Goal: Task Accomplishment & Management: Manage account settings

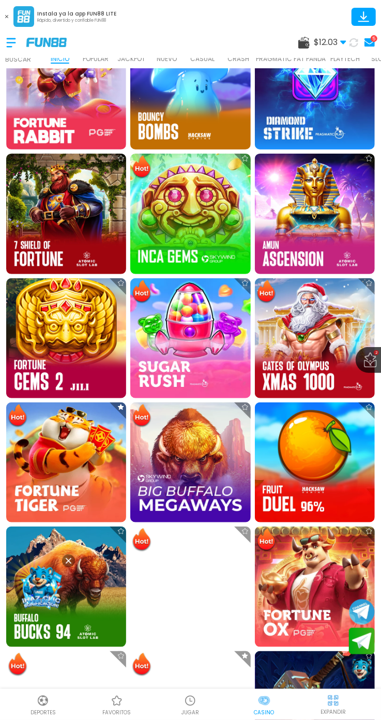
scroll to position [606, 0]
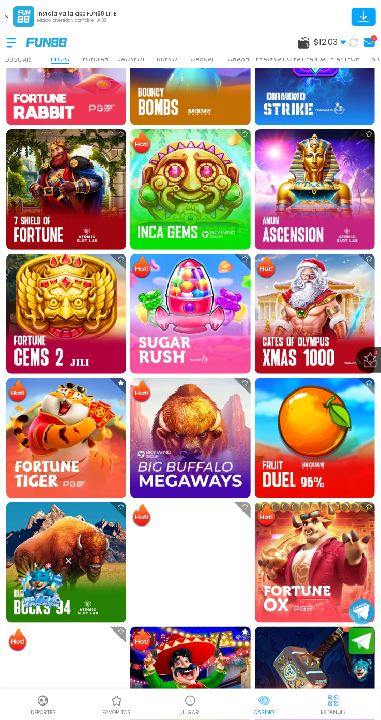
click at [245, 516] on div at bounding box center [245, 507] width 19 height 19
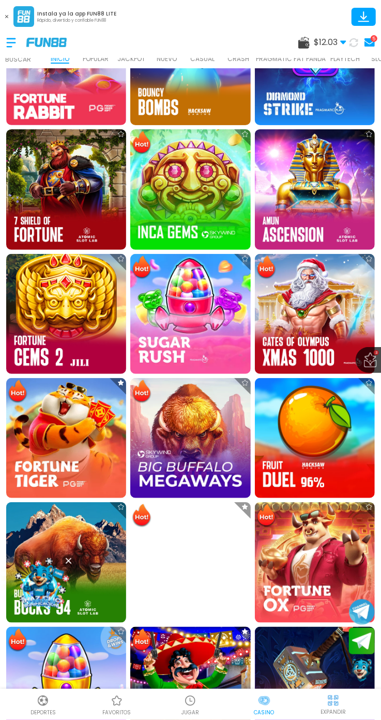
click at [336, 40] on span "$ 12.03" at bounding box center [330, 42] width 33 height 12
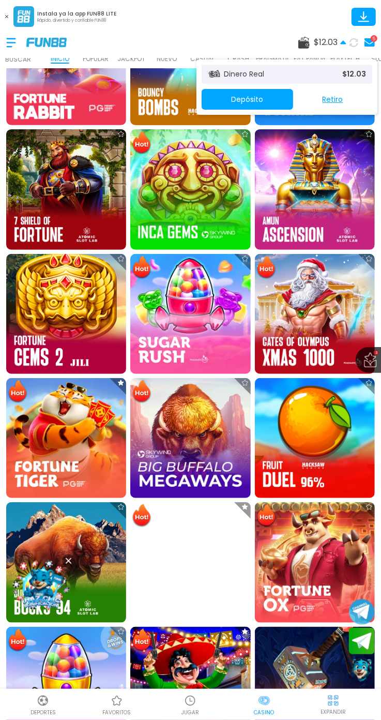
click at [273, 108] on button "Depósito" at bounding box center [248, 99] width 92 height 21
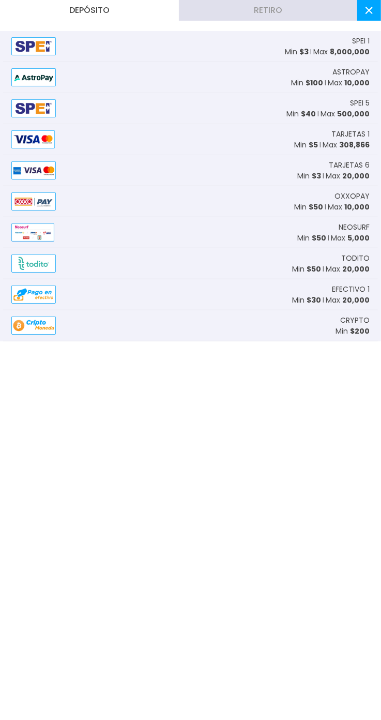
click at [63, 139] on div at bounding box center [37, 139] width 52 height 18
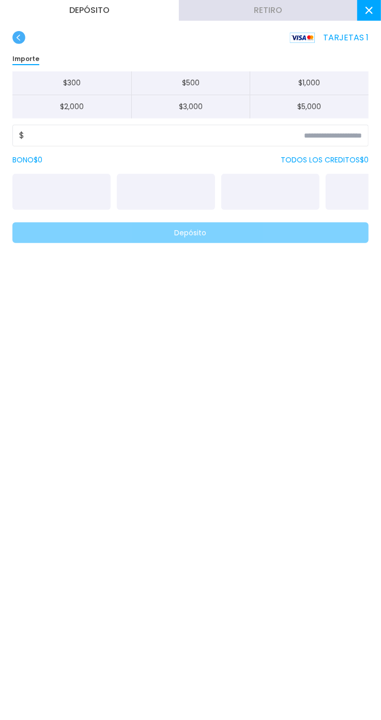
click at [98, 88] on button "$ 300" at bounding box center [71, 83] width 119 height 24
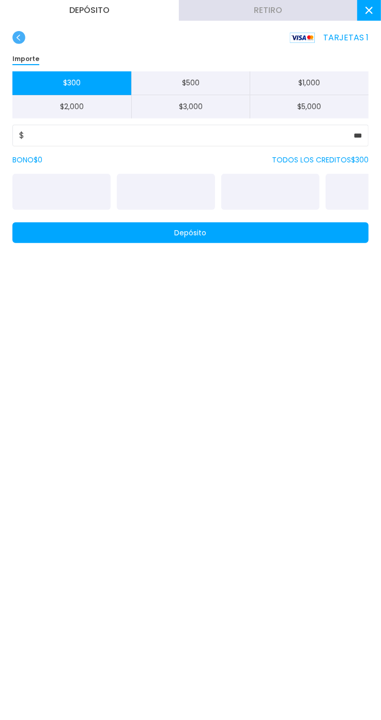
type input "***"
click at [309, 236] on button "Depósito" at bounding box center [190, 233] width 357 height 21
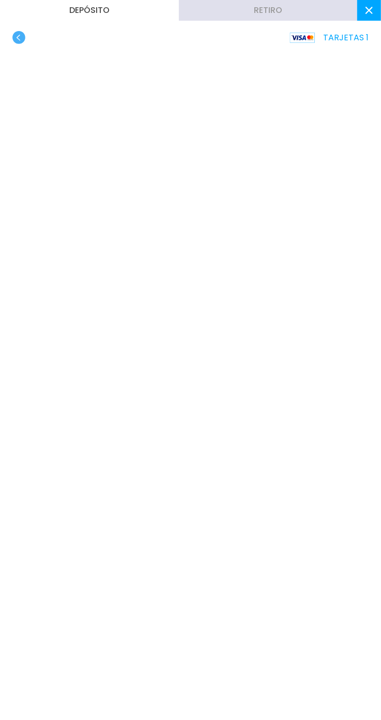
scroll to position [23, 0]
click at [370, 10] on use at bounding box center [369, 10] width 7 height 7
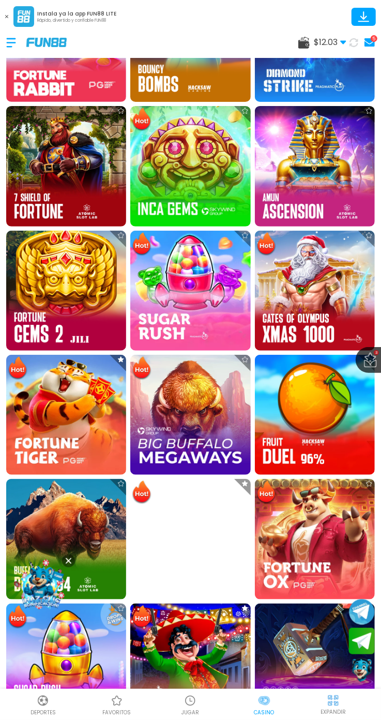
click at [352, 42] on icon at bounding box center [353, 42] width 9 height 9
click at [46, 366] on img at bounding box center [66, 415] width 120 height 120
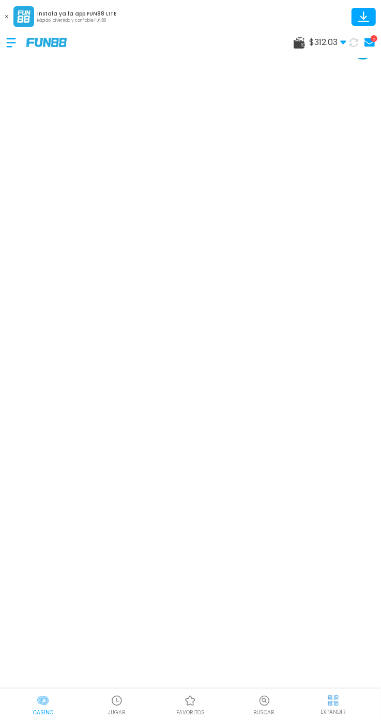
click at [334, 697] on img at bounding box center [333, 701] width 13 height 13
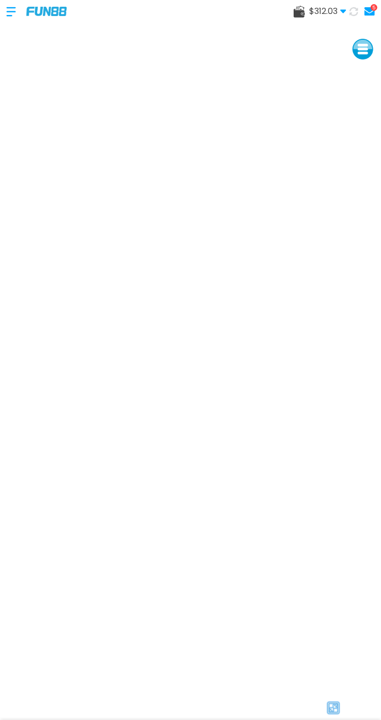
click at [330, 13] on span "$ 312.03" at bounding box center [328, 11] width 37 height 12
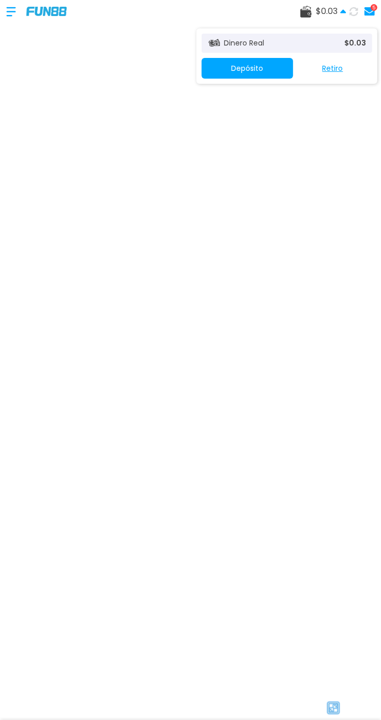
click at [352, 47] on p "$ 0.03" at bounding box center [356, 43] width 22 height 11
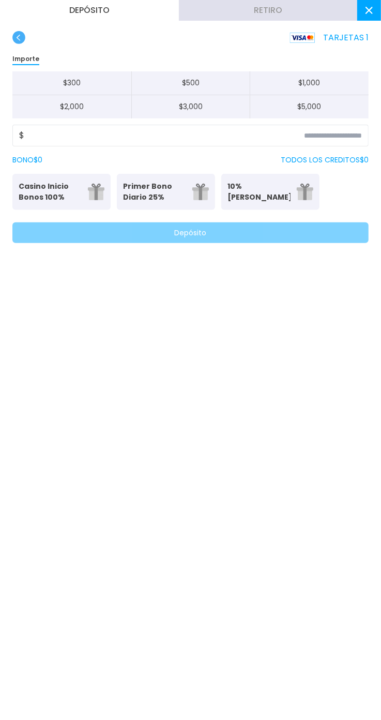
click at [357, 38] on p "TARJETAS 1" at bounding box center [329, 38] width 79 height 12
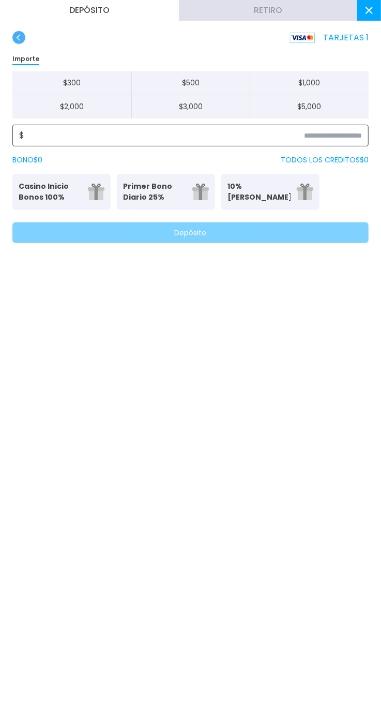
click at [343, 132] on input at bounding box center [193, 135] width 338 height 12
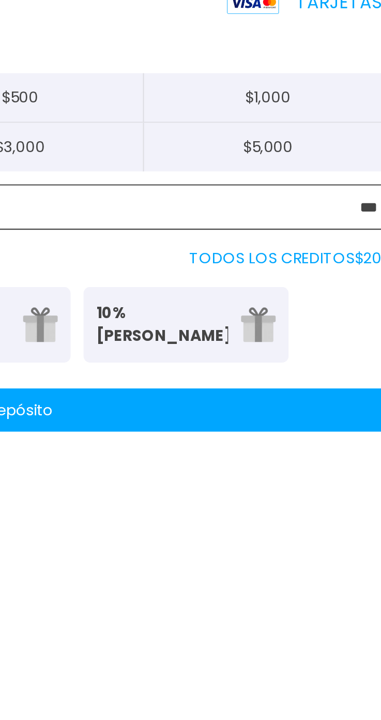
type input "***"
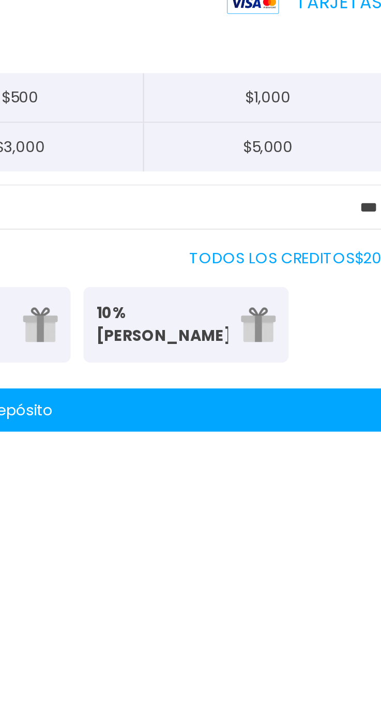
click at [324, 224] on button "Depósito" at bounding box center [190, 233] width 357 height 21
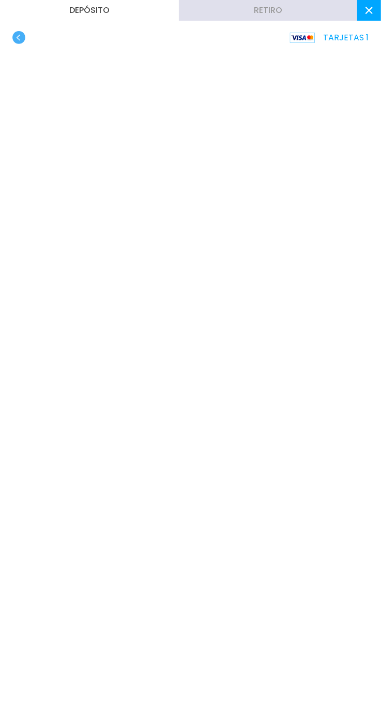
click at [372, 13] on icon at bounding box center [369, 10] width 7 height 7
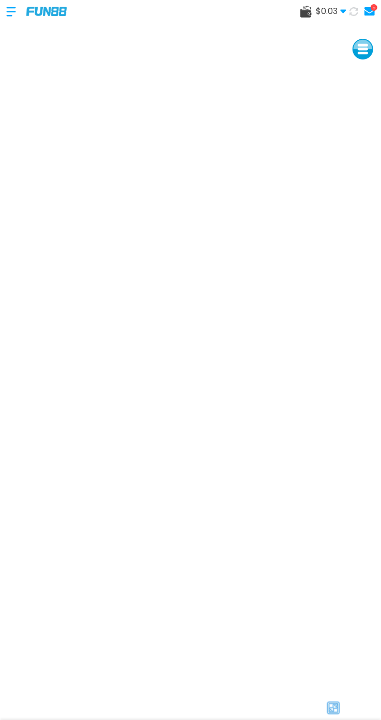
click at [354, 9] on icon at bounding box center [354, 11] width 9 height 9
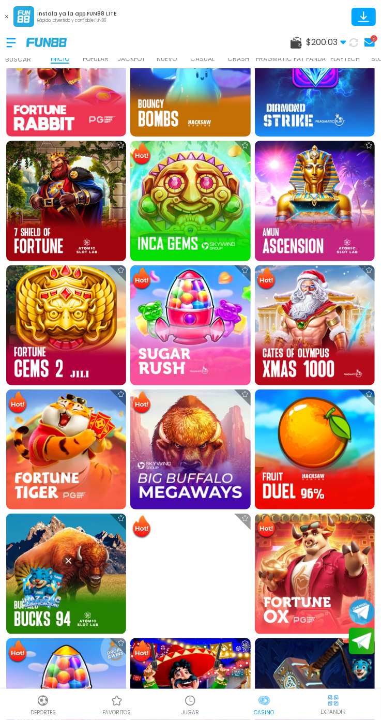
scroll to position [599, 0]
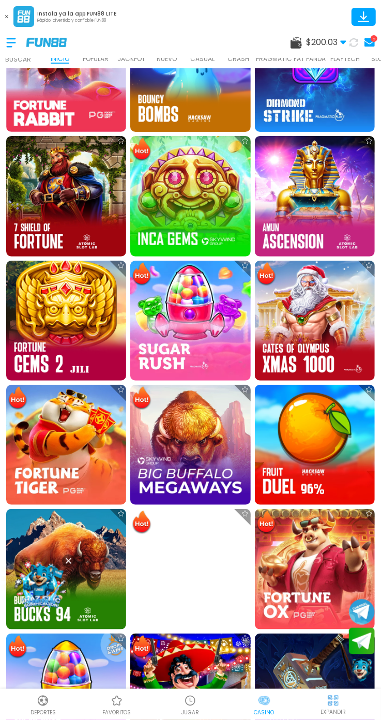
click at [36, 462] on img at bounding box center [66, 445] width 120 height 120
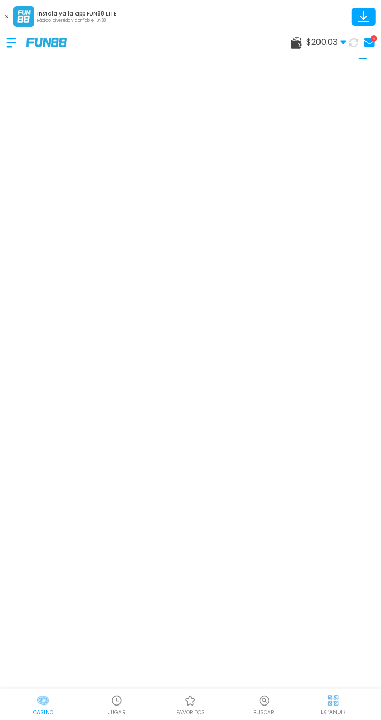
click at [334, 701] on img at bounding box center [333, 701] width 13 height 13
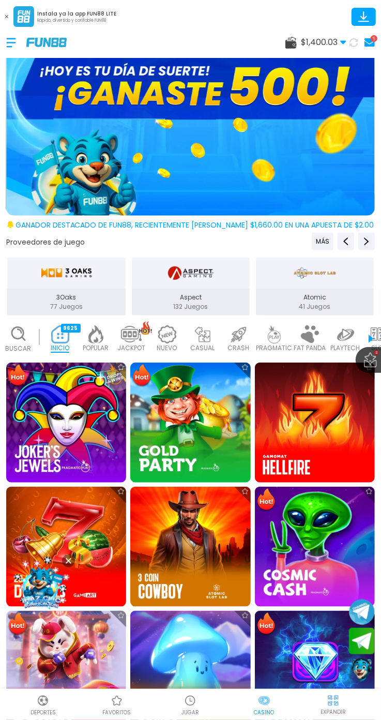
click at [350, 45] on use at bounding box center [354, 42] width 9 height 9
click at [344, 42] on use at bounding box center [344, 43] width 6 height 4
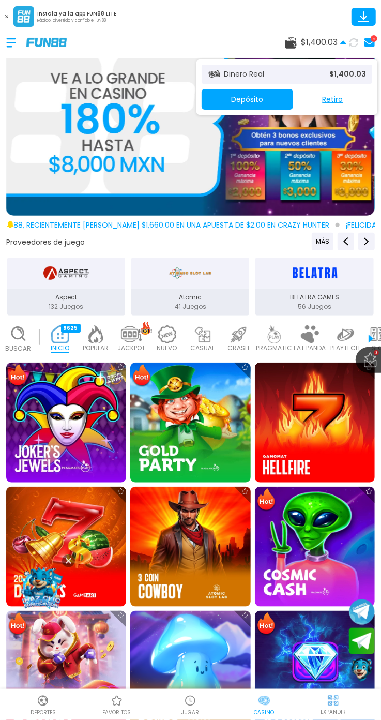
click at [342, 106] on button "Retiro" at bounding box center [332, 99] width 79 height 21
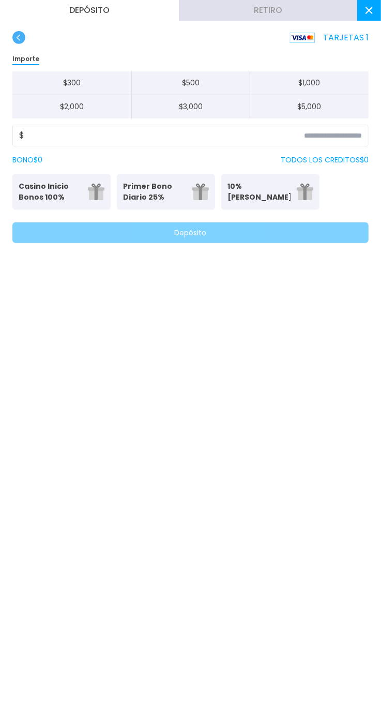
click at [313, 4] on button "Retiro" at bounding box center [268, 10] width 179 height 21
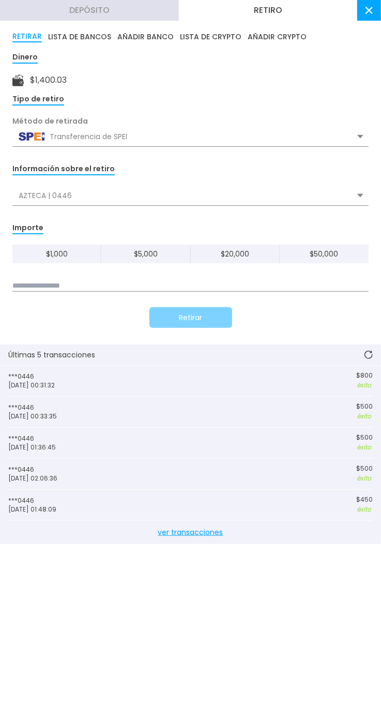
click at [305, 290] on input at bounding box center [190, 286] width 357 height 11
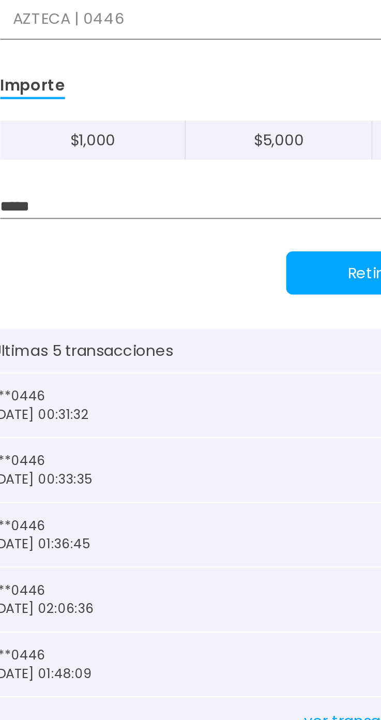
type input "*****"
click at [178, 320] on button "Retirar" at bounding box center [191, 317] width 83 height 21
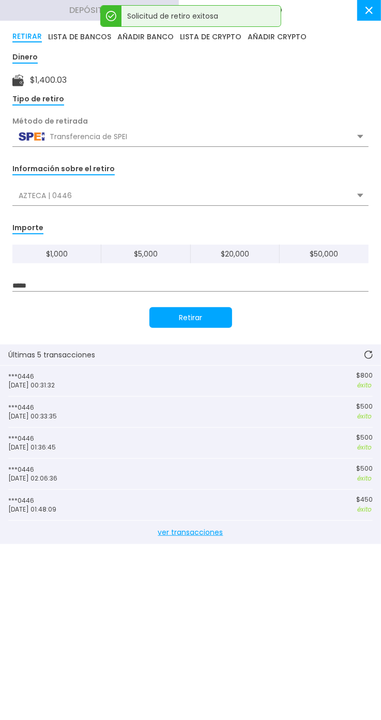
click at [370, 10] on use at bounding box center [369, 10] width 7 height 7
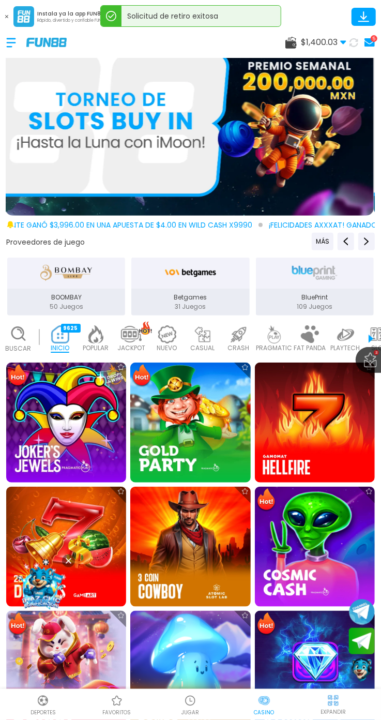
click at [356, 46] on use at bounding box center [354, 42] width 9 height 9
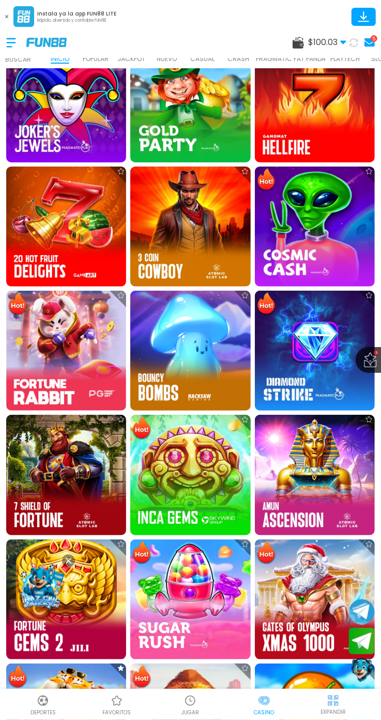
scroll to position [643, 0]
